Goal: Task Accomplishment & Management: Manage account settings

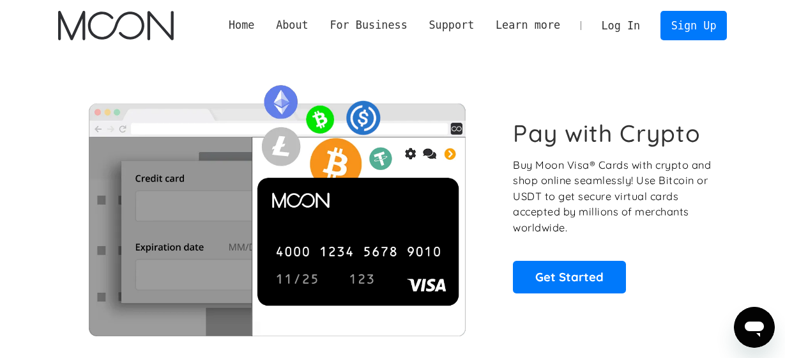
click at [637, 27] on link "Log In" at bounding box center [621, 25] width 60 height 28
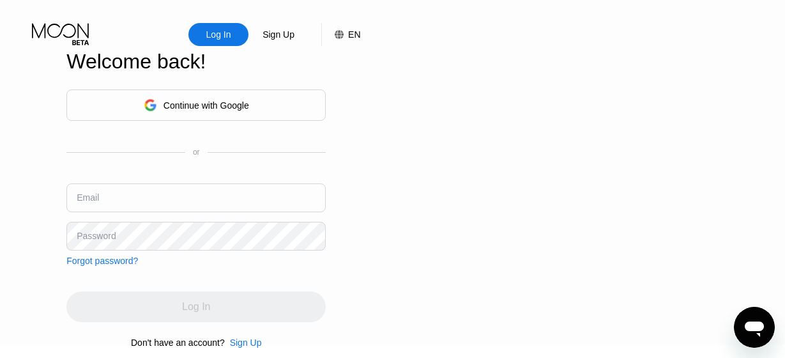
click at [204, 110] on div "Continue with Google" at bounding box center [207, 105] width 86 height 10
